Goal: Use online tool/utility

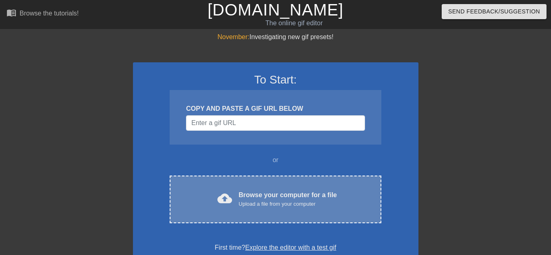
click at [309, 186] on div "cloud_upload Browse your computer for a file Upload a file from your computer C…" at bounding box center [275, 200] width 211 height 48
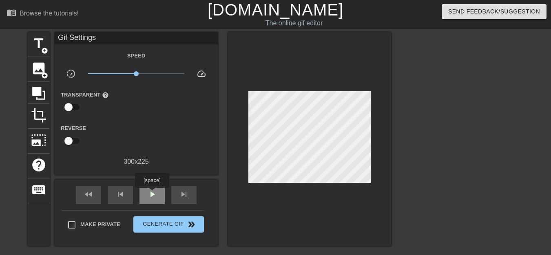
click at [152, 194] on span "play_arrow" at bounding box center [152, 195] width 10 height 10
click at [152, 194] on span "pause" at bounding box center [152, 195] width 10 height 10
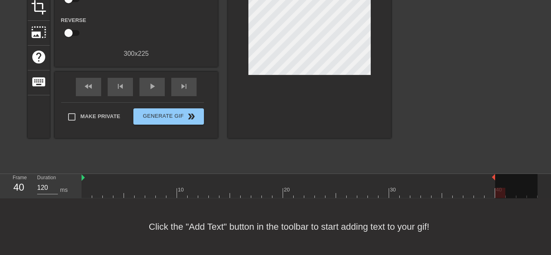
drag, startPoint x: 536, startPoint y: 178, endPoint x: 491, endPoint y: 178, distance: 44.9
click at [479, 189] on div at bounding box center [310, 193] width 456 height 10
click at [466, 189] on div at bounding box center [310, 193] width 456 height 10
click at [457, 190] on div at bounding box center [310, 193] width 456 height 10
drag, startPoint x: 494, startPoint y: 179, endPoint x: 464, endPoint y: 181, distance: 30.3
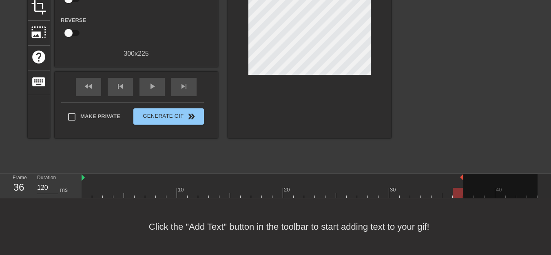
click at [464, 181] on div "10 20 30 40" at bounding box center [310, 186] width 456 height 24
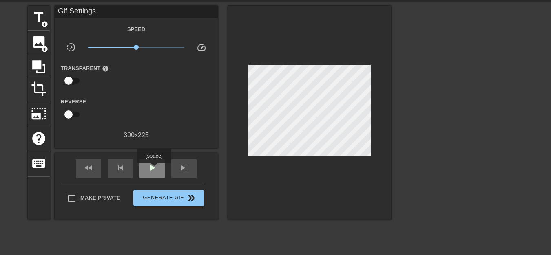
click at [154, 169] on span "play_arrow" at bounding box center [152, 168] width 10 height 10
click at [154, 169] on span "pause" at bounding box center [152, 168] width 10 height 10
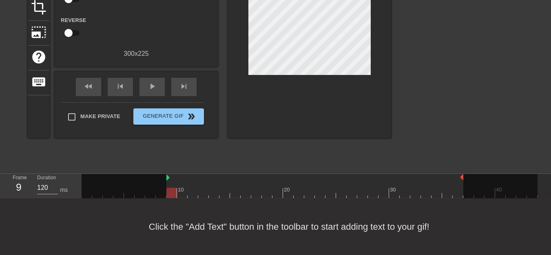
drag, startPoint x: 82, startPoint y: 179, endPoint x: 167, endPoint y: 180, distance: 84.9
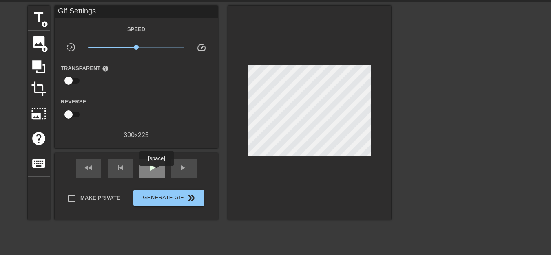
click at [156, 172] on span "play_arrow" at bounding box center [152, 168] width 10 height 10
click at [156, 171] on span "pause" at bounding box center [152, 168] width 10 height 10
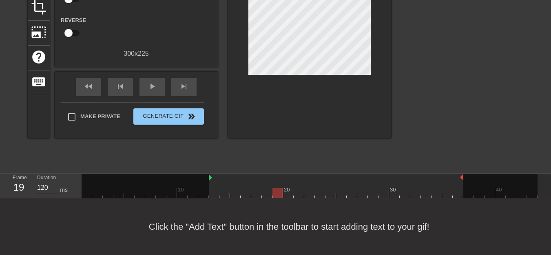
drag, startPoint x: 168, startPoint y: 178, endPoint x: 208, endPoint y: 178, distance: 40.0
click at [208, 178] on div "10 20 30 40" at bounding box center [310, 186] width 456 height 24
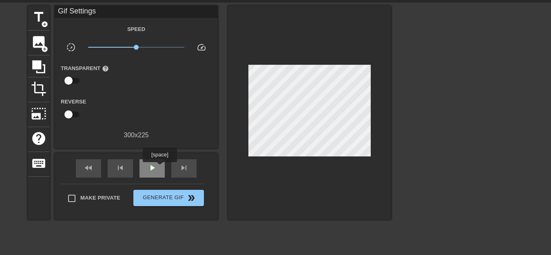
click at [157, 169] on span "play_arrow" at bounding box center [152, 168] width 10 height 10
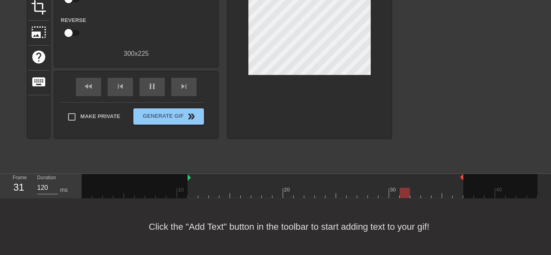
drag, startPoint x: 210, startPoint y: 178, endPoint x: 190, endPoint y: 178, distance: 20.0
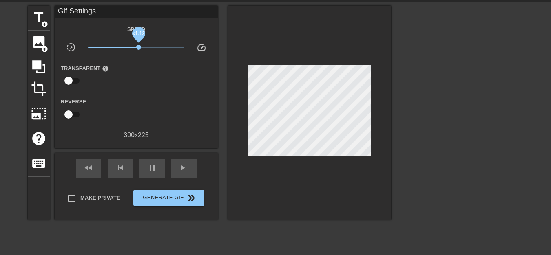
click at [139, 47] on span "x1.12" at bounding box center [138, 47] width 5 height 5
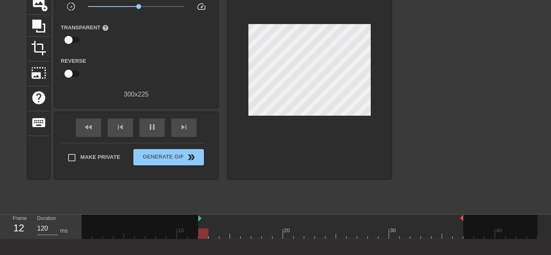
drag, startPoint x: 189, startPoint y: 218, endPoint x: 200, endPoint y: 218, distance: 10.6
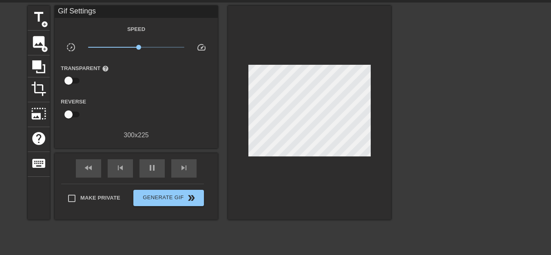
scroll to position [108, 0]
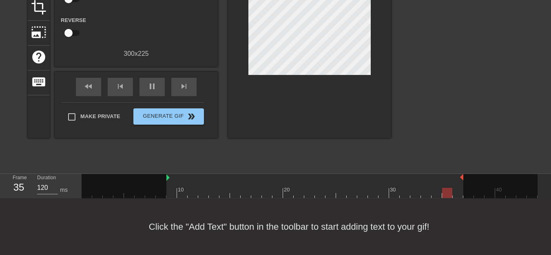
drag, startPoint x: 199, startPoint y: 179, endPoint x: 171, endPoint y: 180, distance: 28.6
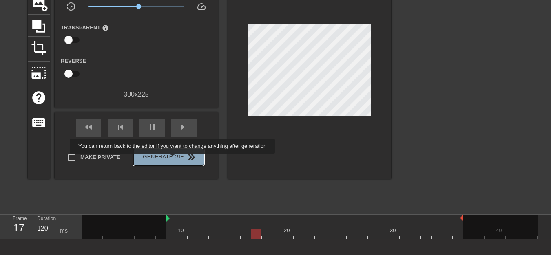
click at [173, 160] on span "Generate Gif double_arrow" at bounding box center [169, 158] width 64 height 10
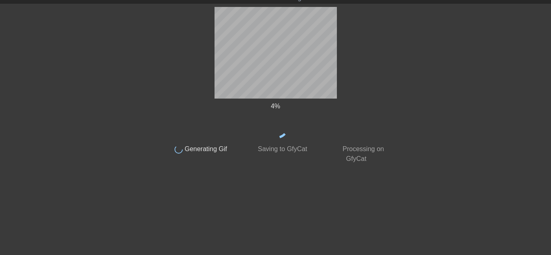
scroll to position [25, 0]
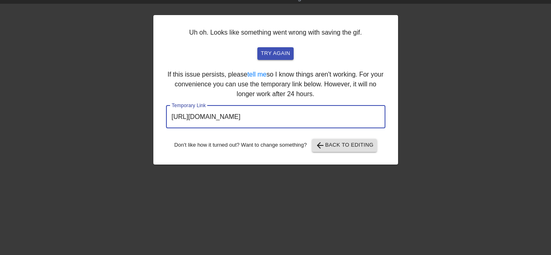
drag, startPoint x: 336, startPoint y: 118, endPoint x: 171, endPoint y: 116, distance: 165.3
click at [171, 116] on input "[URL][DOMAIN_NAME]" at bounding box center [276, 117] width 220 height 23
